Goal: Task Accomplishment & Management: Use online tool/utility

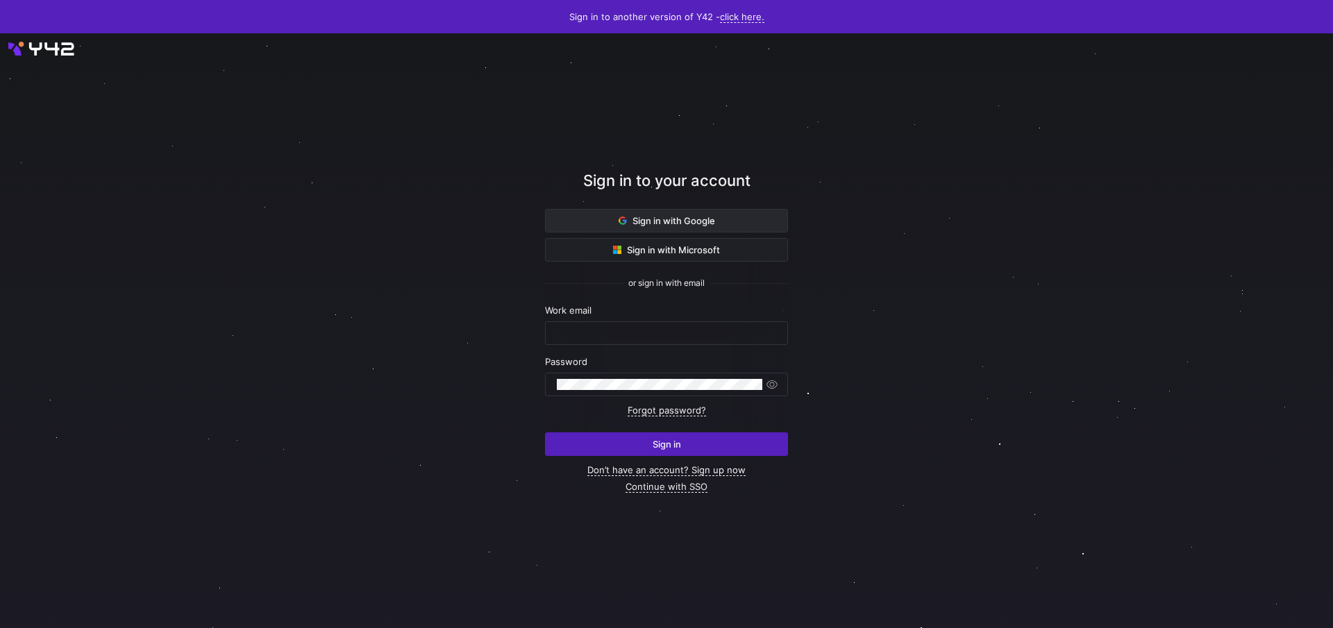
click at [636, 216] on span "Sign in with Google" at bounding box center [667, 220] width 97 height 11
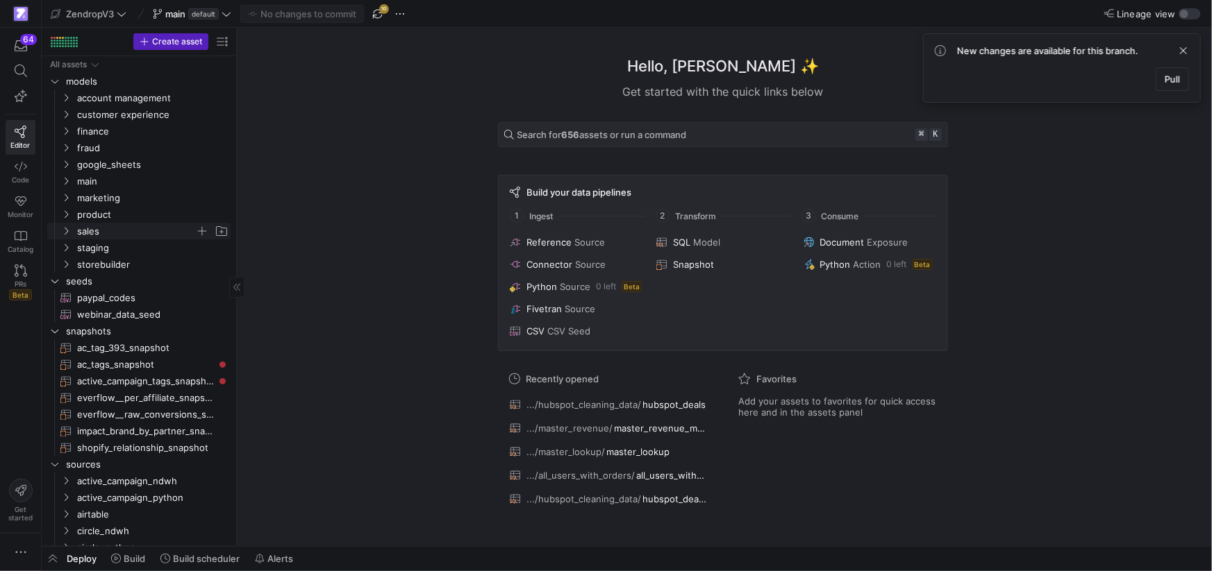
click at [67, 232] on icon "Press SPACE to select this row." at bounding box center [66, 231] width 10 height 8
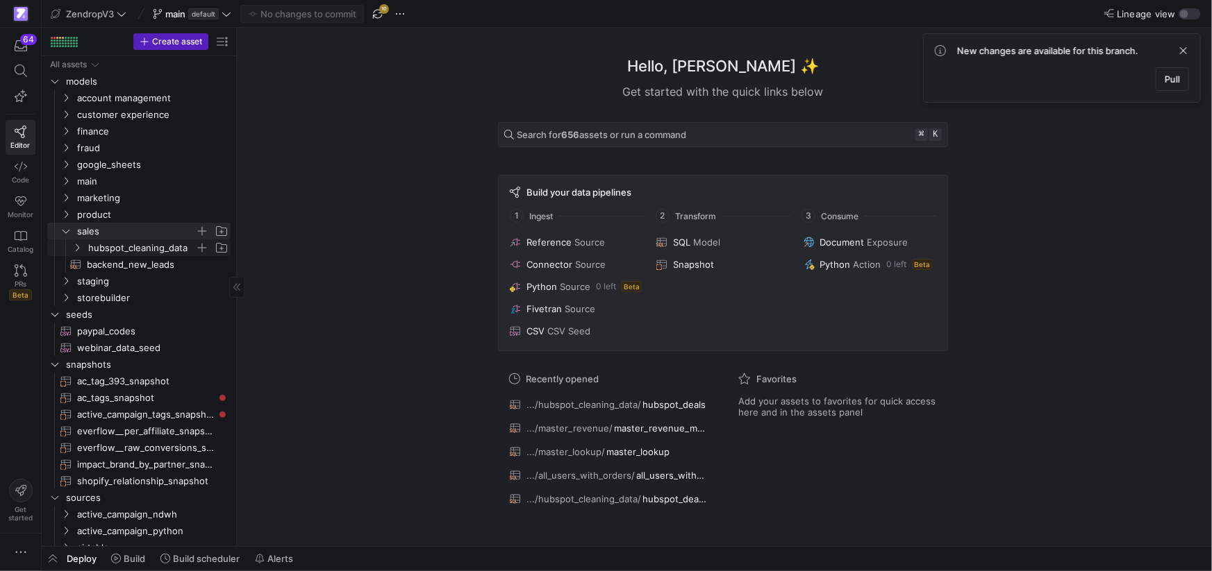
click at [80, 247] on icon "Press SPACE to select this row." at bounding box center [77, 248] width 10 height 8
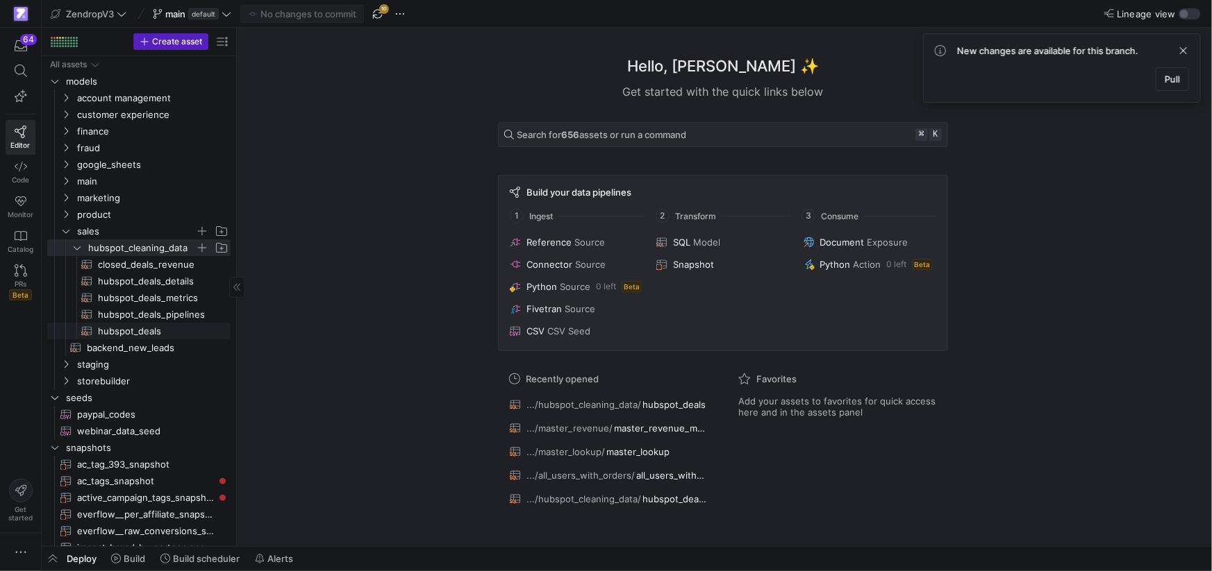
click at [127, 328] on span "hubspot_deals​​​​​​​​​​" at bounding box center [156, 332] width 117 height 16
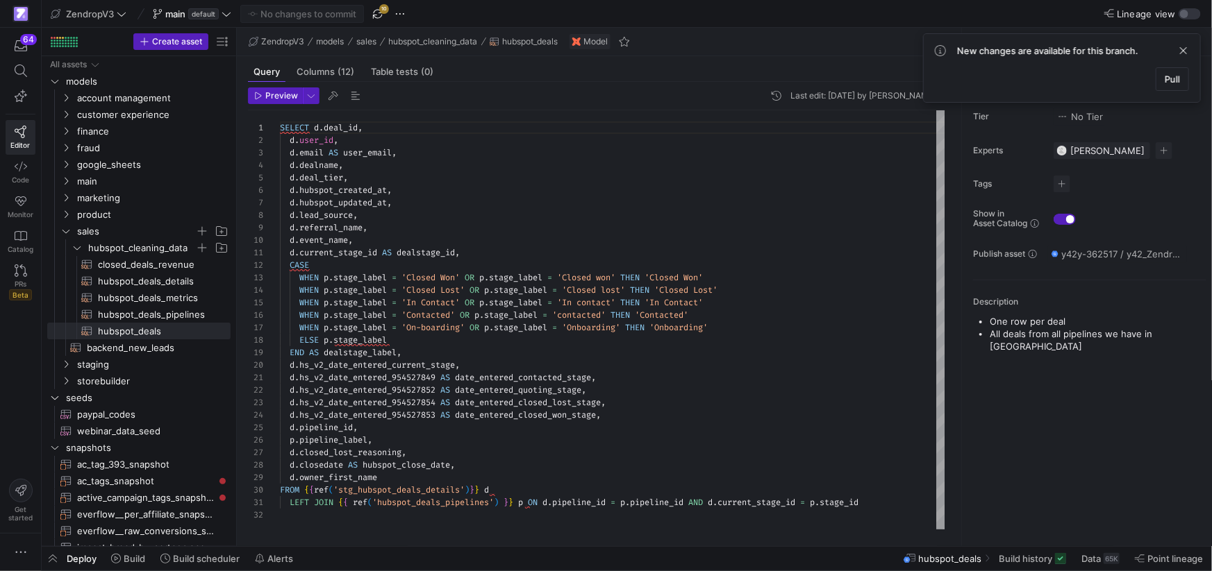
click at [527, 379] on div "SELECT d . deal_id , d . user_id , d . email AS user_email , d . dealname , d .…" at bounding box center [613, 319] width 666 height 419
drag, startPoint x: 527, startPoint y: 379, endPoint x: 541, endPoint y: 383, distance: 14.3
click at [527, 379] on span "date_entered_contacted_stage" at bounding box center [523, 377] width 136 height 11
click at [545, 390] on div "SELECT d . deal_id , d . user_id , d . email AS user_email , d . dealname , d .…" at bounding box center [613, 319] width 666 height 419
click at [550, 393] on div "SELECT d . deal_id , d . user_id , d . email AS user_email , d . dealname , d .…" at bounding box center [613, 319] width 666 height 419
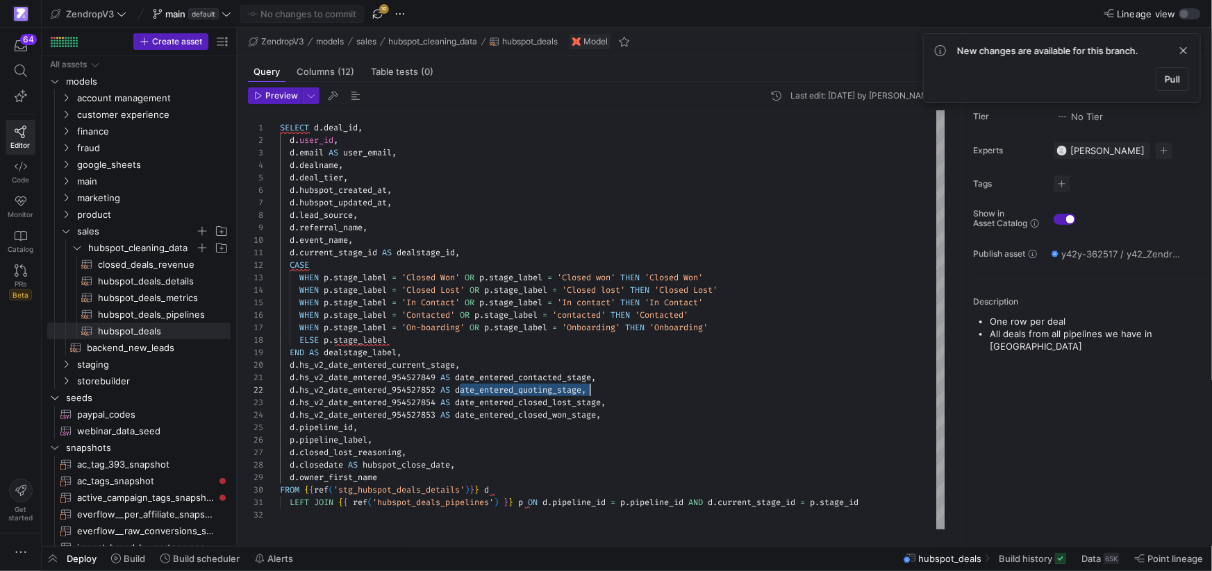
click at [550, 393] on div "SELECT d . deal_id , d . user_id , d . email AS user_email , d . dealname , d .…" at bounding box center [613, 319] width 666 height 419
click at [649, 387] on div "d . hs_v2_date_entered_954527852 AS date_entered_quoting_stage ," at bounding box center [613, 390] width 666 height 12
click at [159, 281] on span "hubspot_deals_details​​​​​​​​​​" at bounding box center [156, 282] width 117 height 16
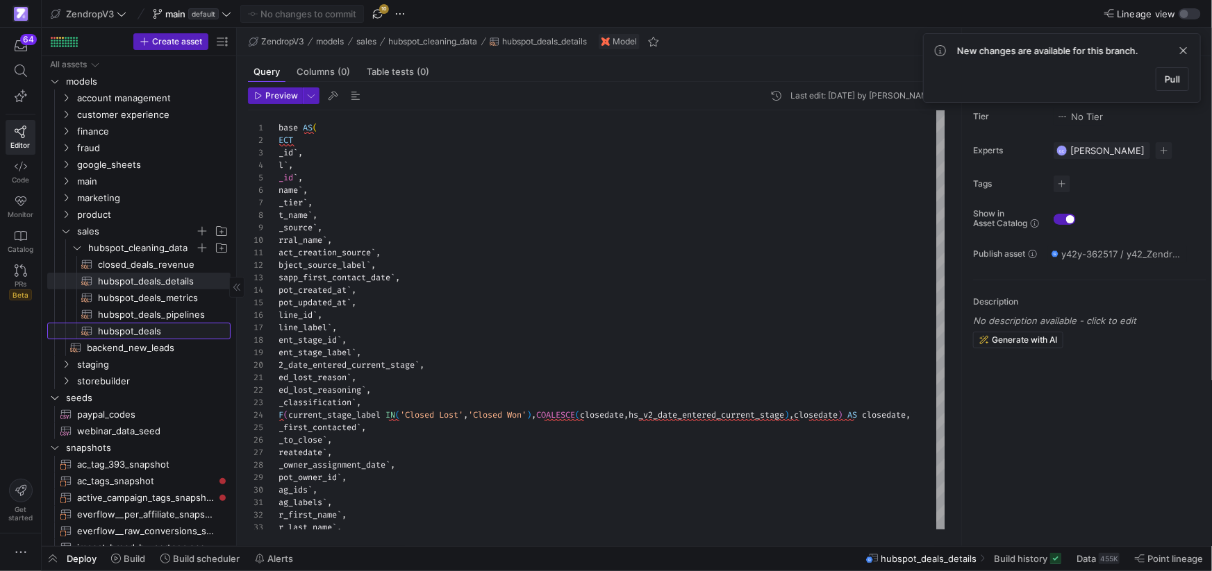
click at [161, 328] on span "hubspot_deals​​​​​​​​​​" at bounding box center [156, 332] width 117 height 16
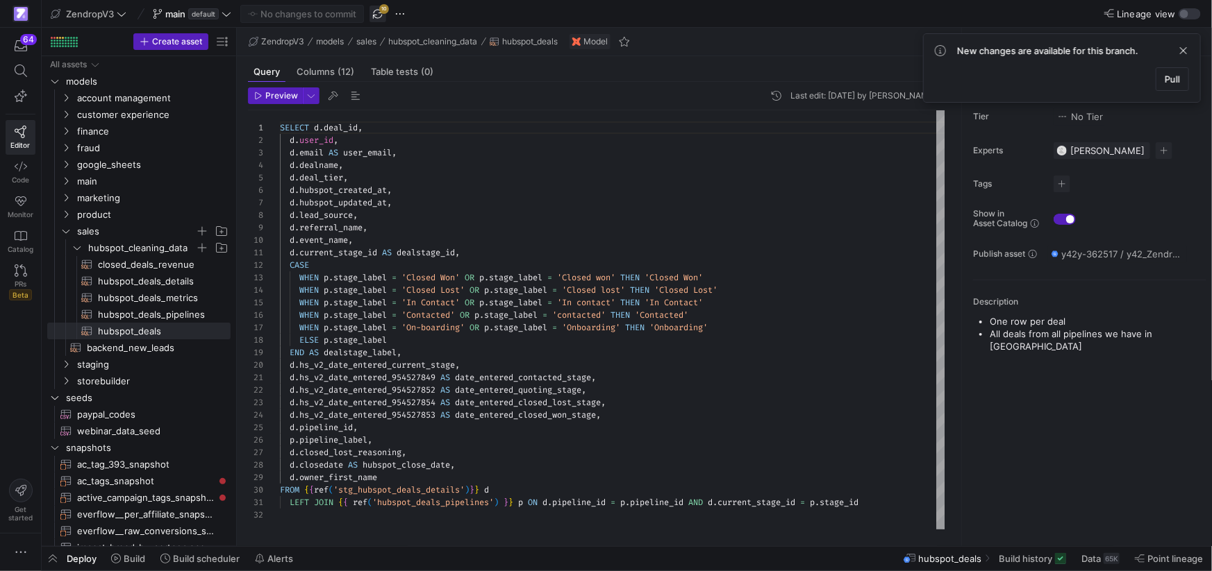
click at [383, 12] on span "button" at bounding box center [377, 14] width 17 height 17
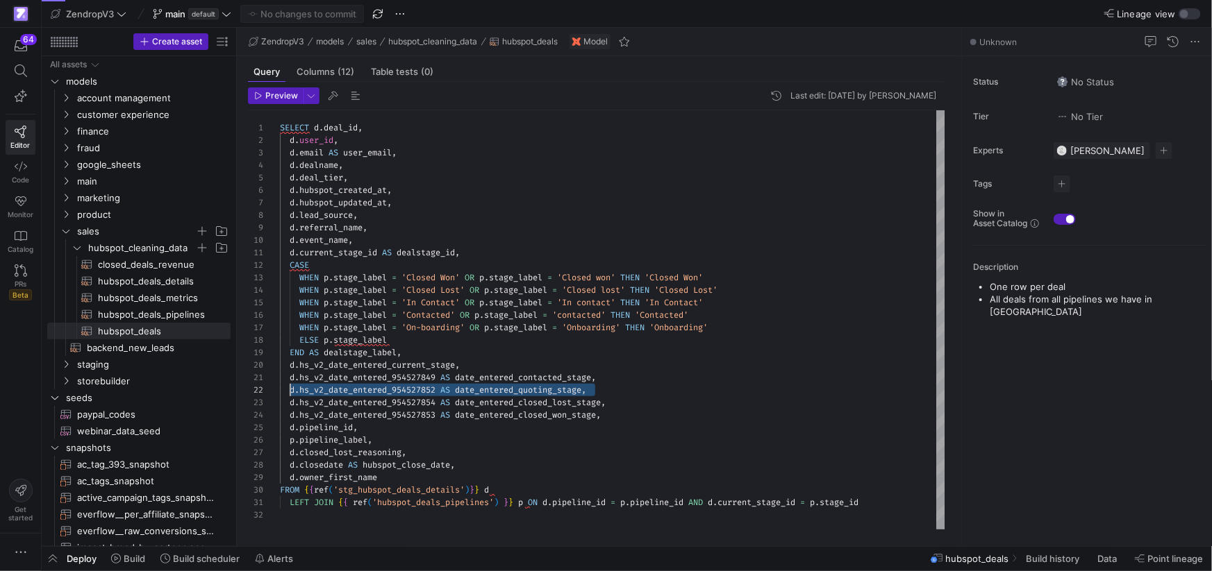
scroll to position [12, 9]
drag, startPoint x: 601, startPoint y: 392, endPoint x: 291, endPoint y: 390, distance: 310.4
click at [288, 390] on div "d . hs_v2_date_entered_954527852 AS date_entered_quoting_stage ," at bounding box center [613, 390] width 666 height 12
click at [603, 390] on div "SELECT d . deal_id , d . user_id , d . email AS user_email , d . dealname , d .…" at bounding box center [613, 319] width 666 height 419
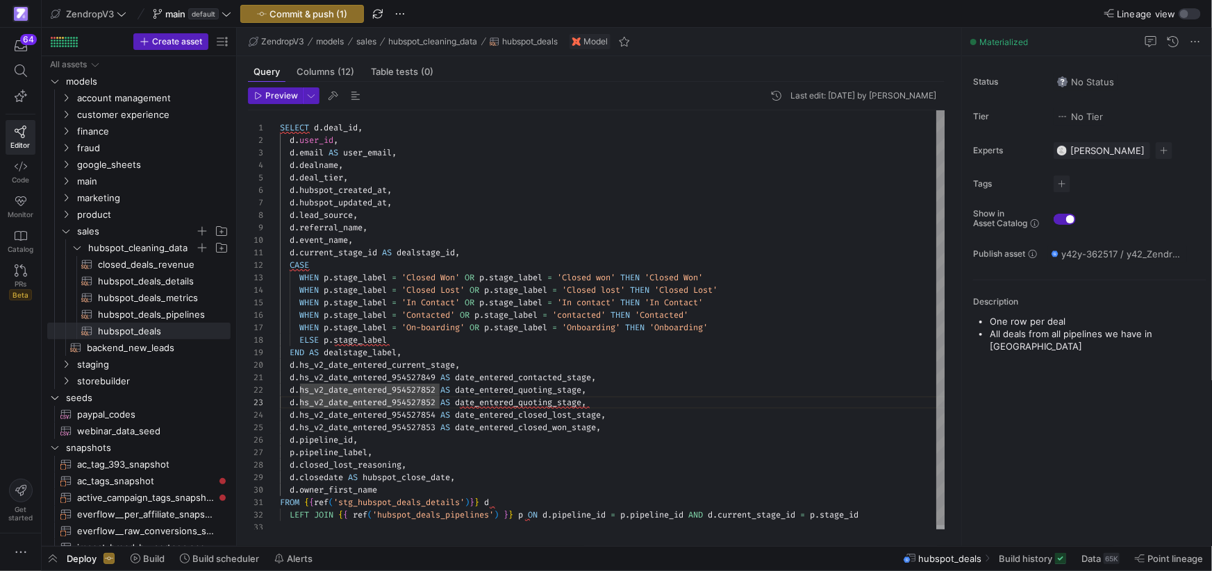
scroll to position [25, 154]
drag, startPoint x: 558, startPoint y: 403, endPoint x: 527, endPoint y: 403, distance: 31.2
click at [527, 403] on div "SELECT d . deal_id , d . user_id , d . email AS user_email , d . dealname , d .…" at bounding box center [613, 322] width 666 height 424
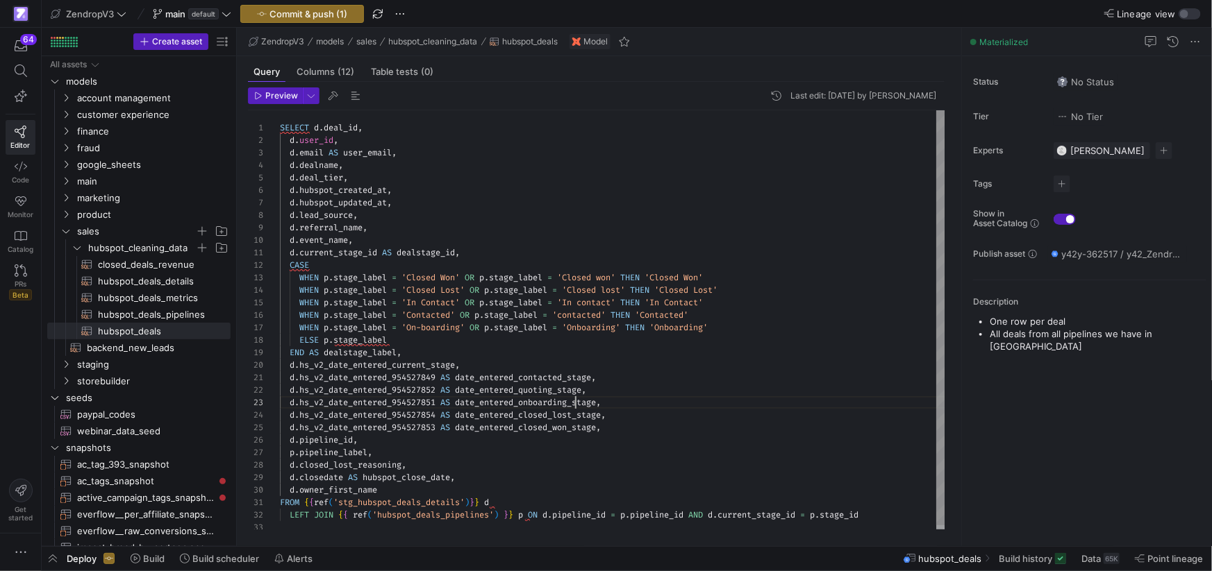
scroll to position [25, 295]
click at [409, 403] on div "SELECT d . deal_id , d . user_id , d . email AS user_email , d . dealname , d .…" at bounding box center [613, 322] width 666 height 424
click at [143, 276] on span "hubspot_deals_details​​​​​​​​​​" at bounding box center [156, 282] width 117 height 16
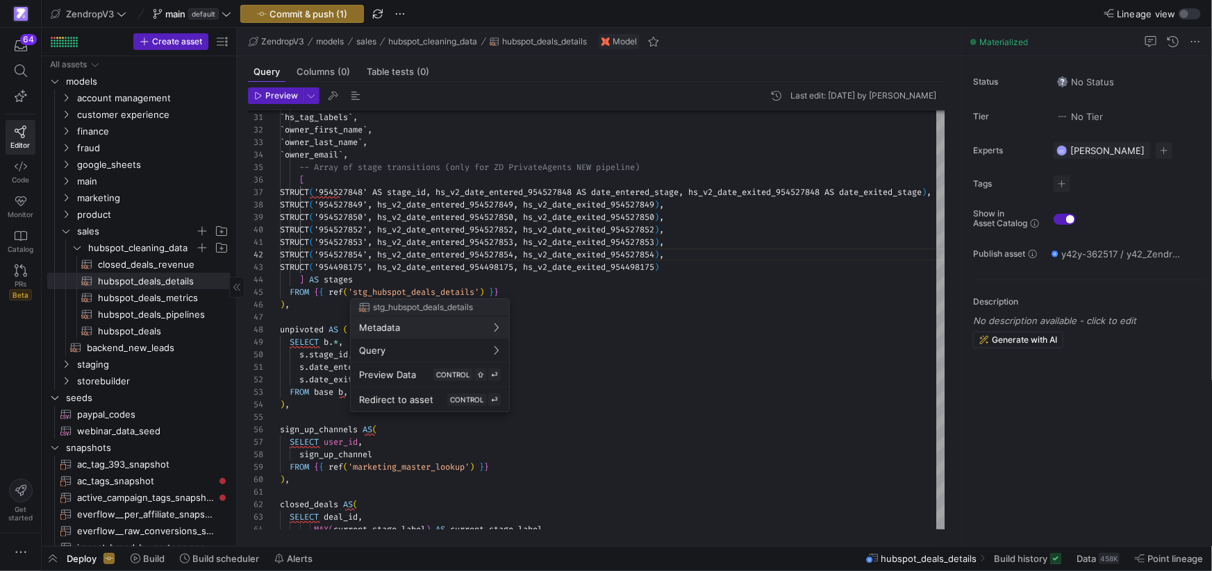
click at [191, 314] on div at bounding box center [606, 285] width 1212 height 571
click at [146, 337] on span "hubspot_deals​​​​​​​​​​" at bounding box center [156, 332] width 117 height 16
type textarea "SELECT d.deal_id, d.user_id, d.email AS user_email, d.dealname, d.deal_tier, d.…"
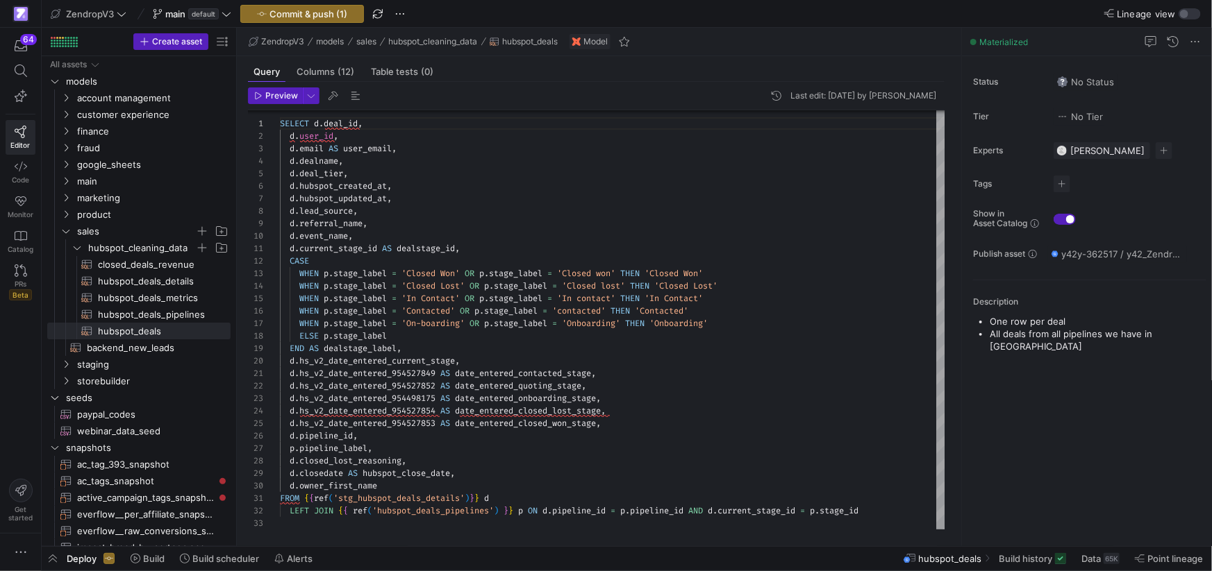
click at [286, 106] on header "Preview Last edit: Monday 25 August 2025 by Joao Delucca" at bounding box center [596, 98] width 696 height 23
click at [286, 98] on span "Preview" at bounding box center [281, 96] width 33 height 10
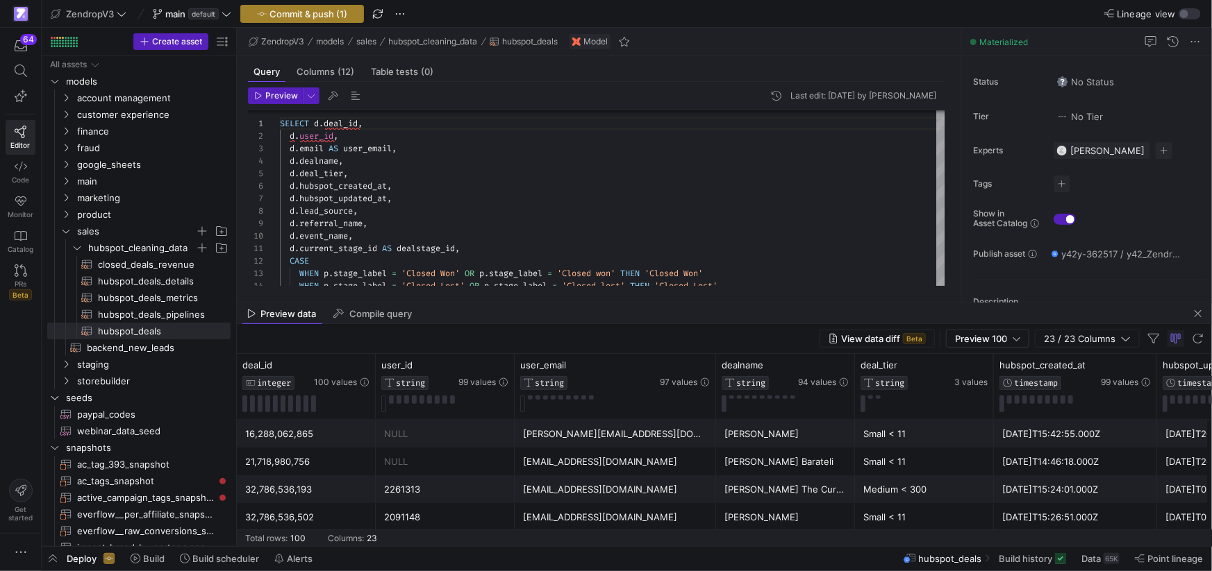
click at [278, 20] on span "button" at bounding box center [302, 14] width 122 height 17
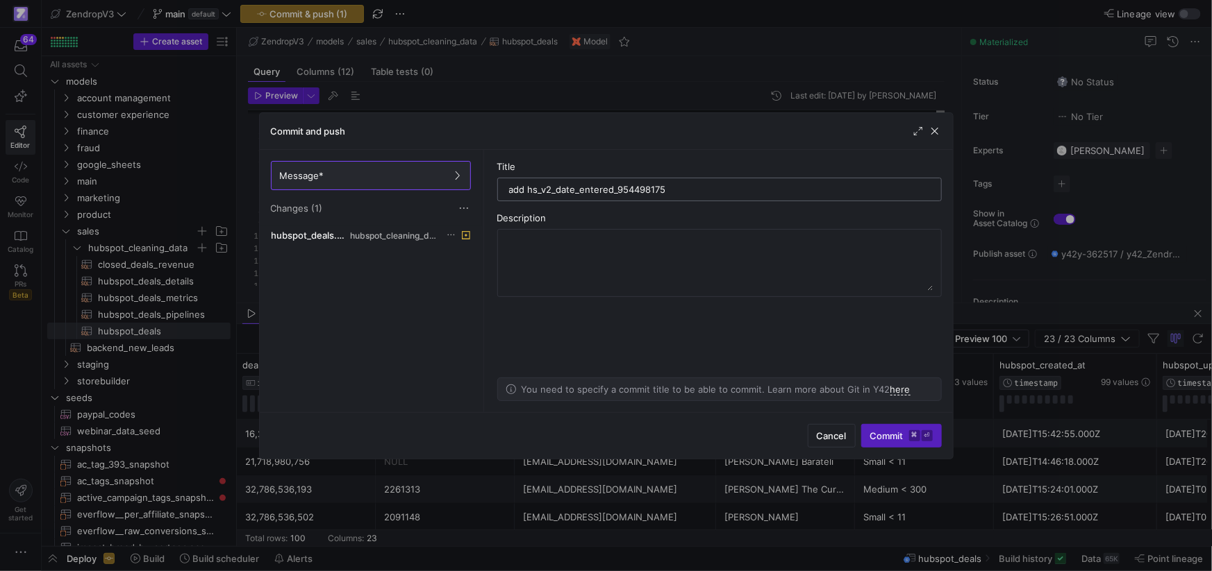
click at [547, 188] on input "add hs_v2_date_entered_954498175" at bounding box center [719, 189] width 421 height 11
type input "Adding date entered onboarding stage"
click at [892, 424] on button "Commit ⌘ ⏎" at bounding box center [901, 436] width 81 height 24
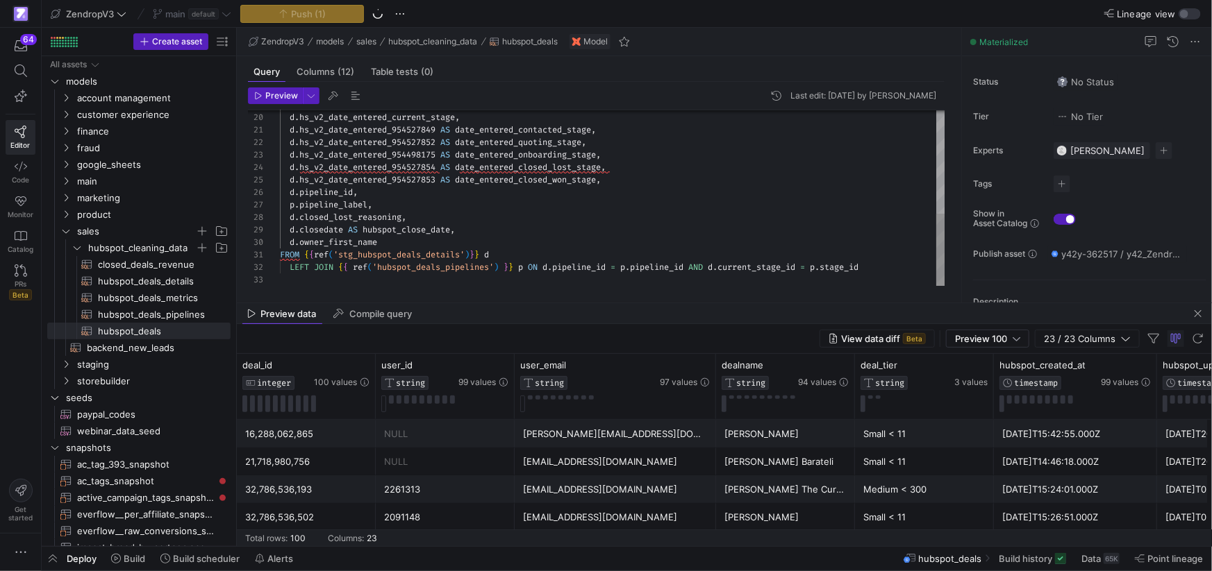
type textarea "d.hs_v2_date_entered_954527849 AS date_entered_contacted_stage, d.hs_v2_date_en…"
click at [528, 151] on span "date_entered_onboarding_stage" at bounding box center [525, 154] width 141 height 11
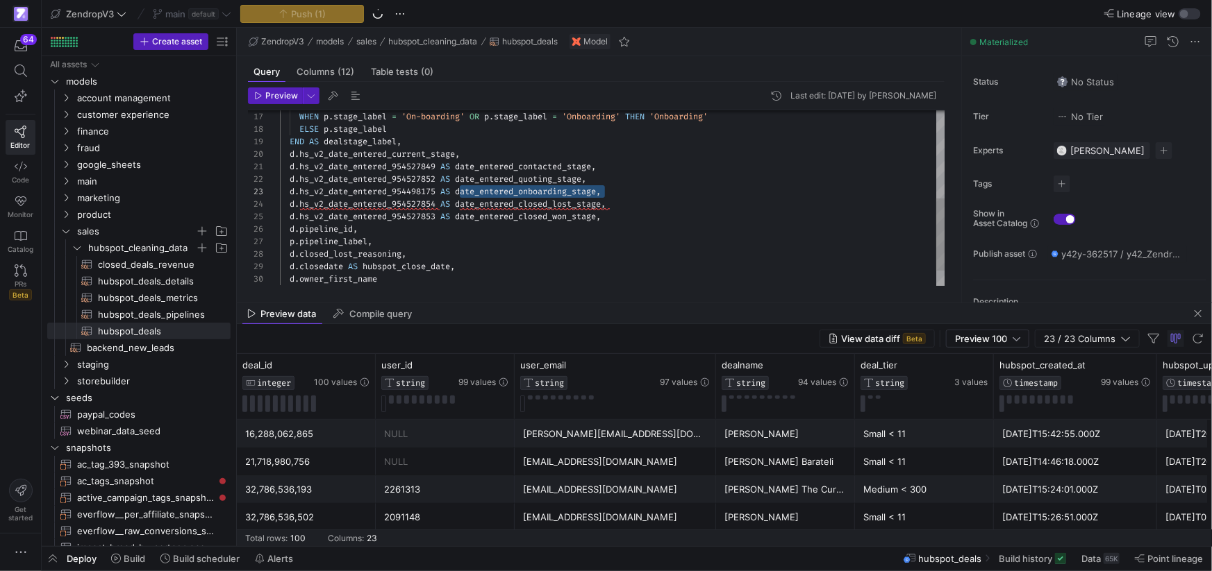
click at [533, 181] on div "END AS dealstage_label , d . hs_v2_date_entered_current_stage , d . hs_v2_date_…" at bounding box center [613, 111] width 666 height 424
click at [533, 181] on span "date_entered_quoting_stage" at bounding box center [518, 179] width 126 height 11
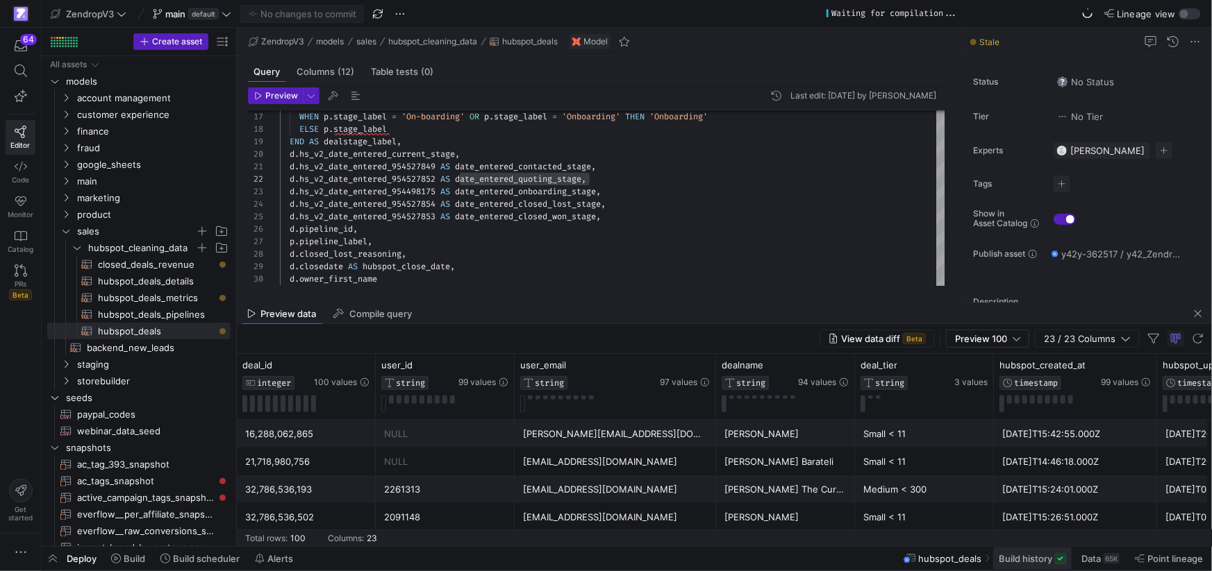
click at [1043, 554] on span "Build history" at bounding box center [1025, 558] width 53 height 11
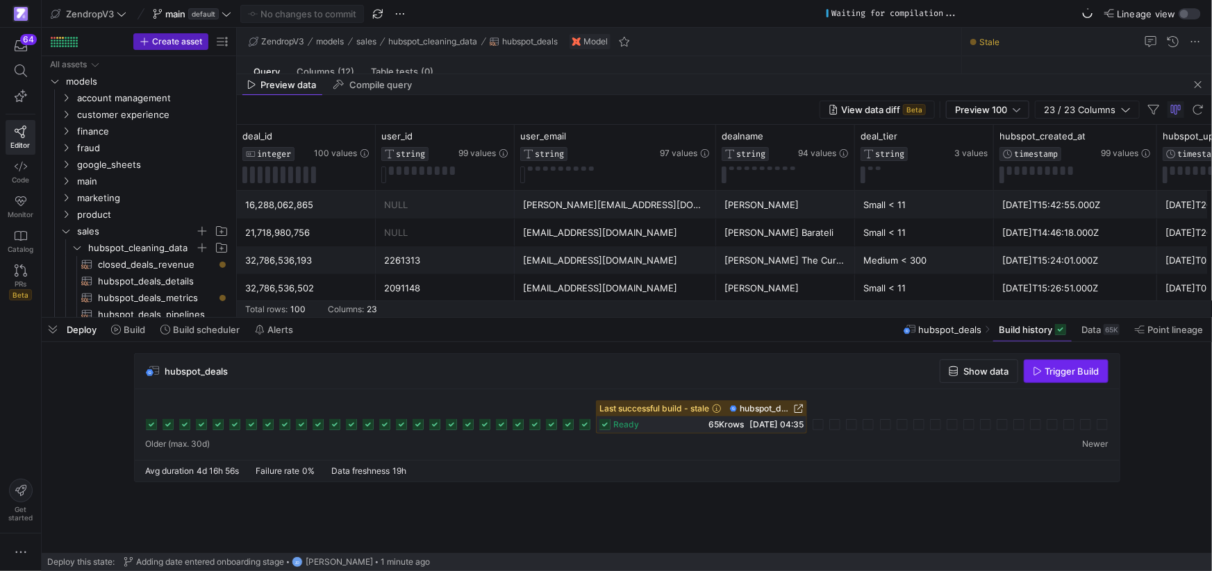
click at [1063, 374] on span "Trigger Build" at bounding box center [1072, 371] width 54 height 11
click at [674, 382] on div "hubspot_deals Show data Trigger Build" at bounding box center [627, 371] width 985 height 35
click at [794, 465] on div "Avg duration 4d 16h 56s Failure rate 0% Data freshness 19h" at bounding box center [627, 471] width 985 height 22
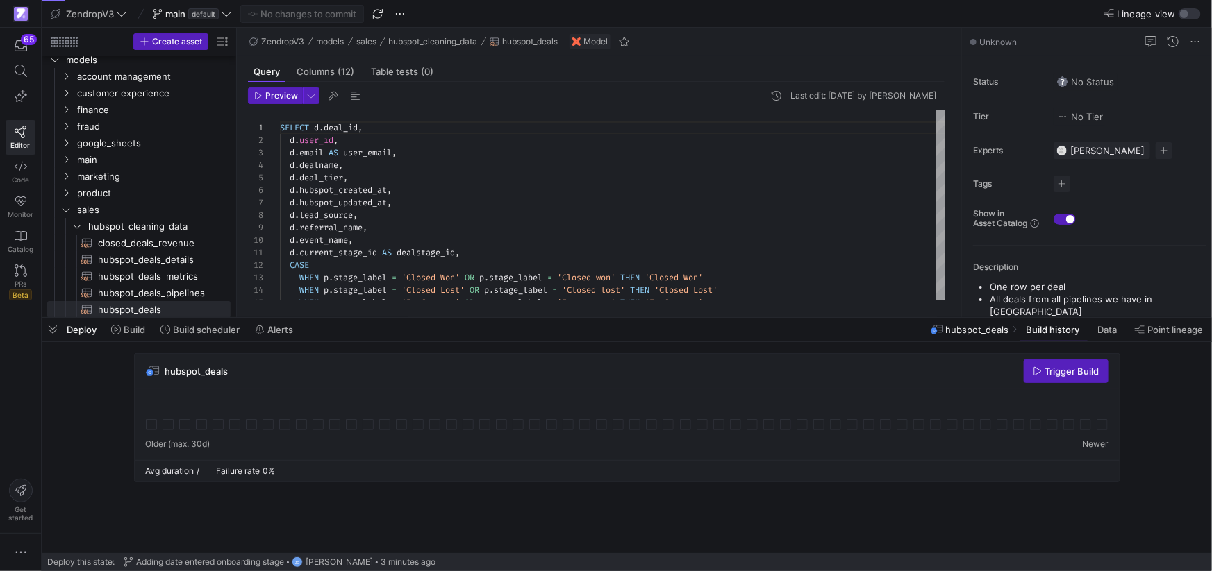
scroll to position [125, 0]
